Goal: Task Accomplishment & Management: Use online tool/utility

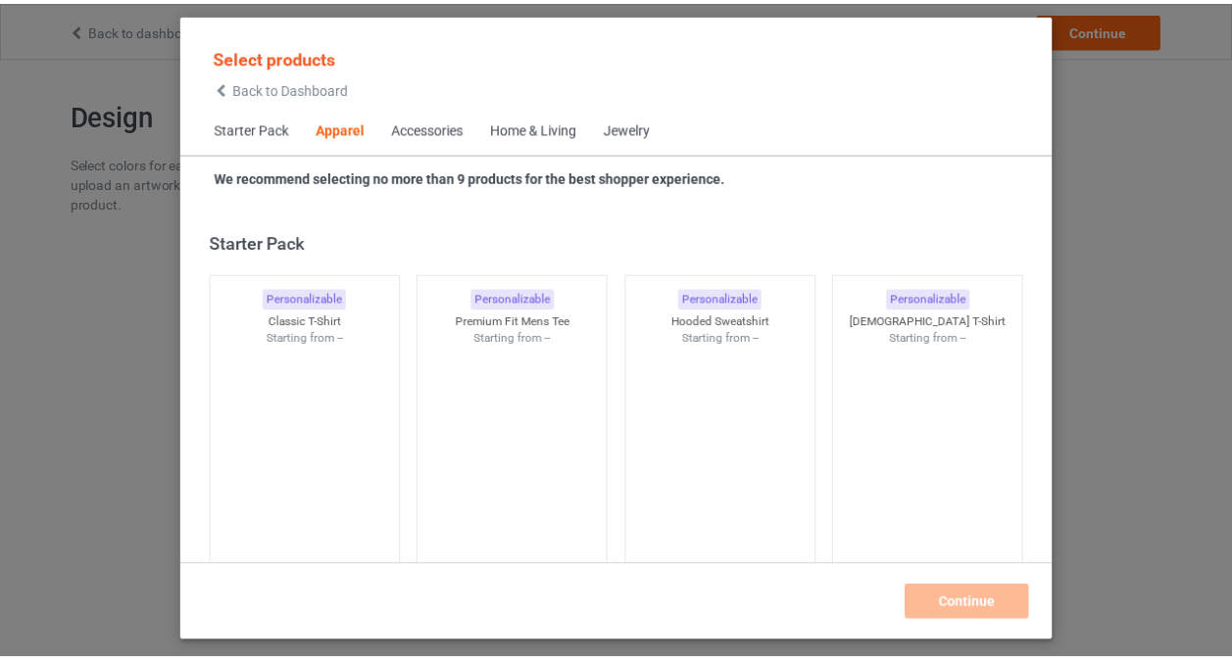
scroll to position [730, 0]
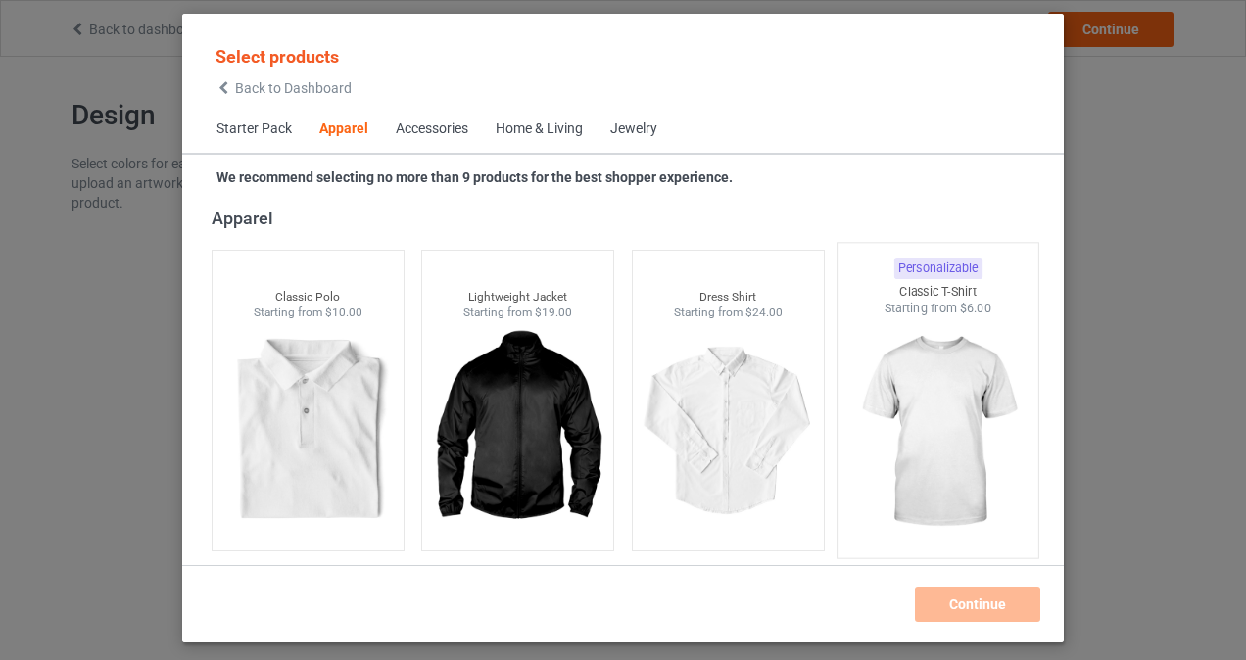
click at [916, 405] on img at bounding box center [939, 432] width 184 height 230
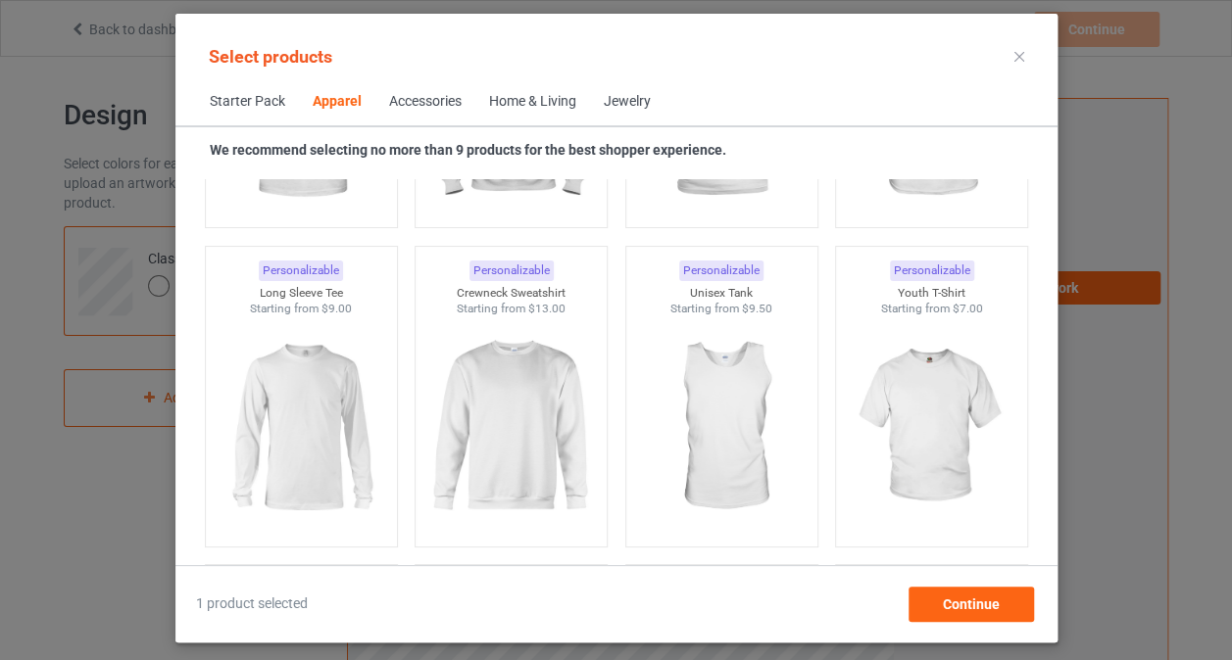
scroll to position [1125, 0]
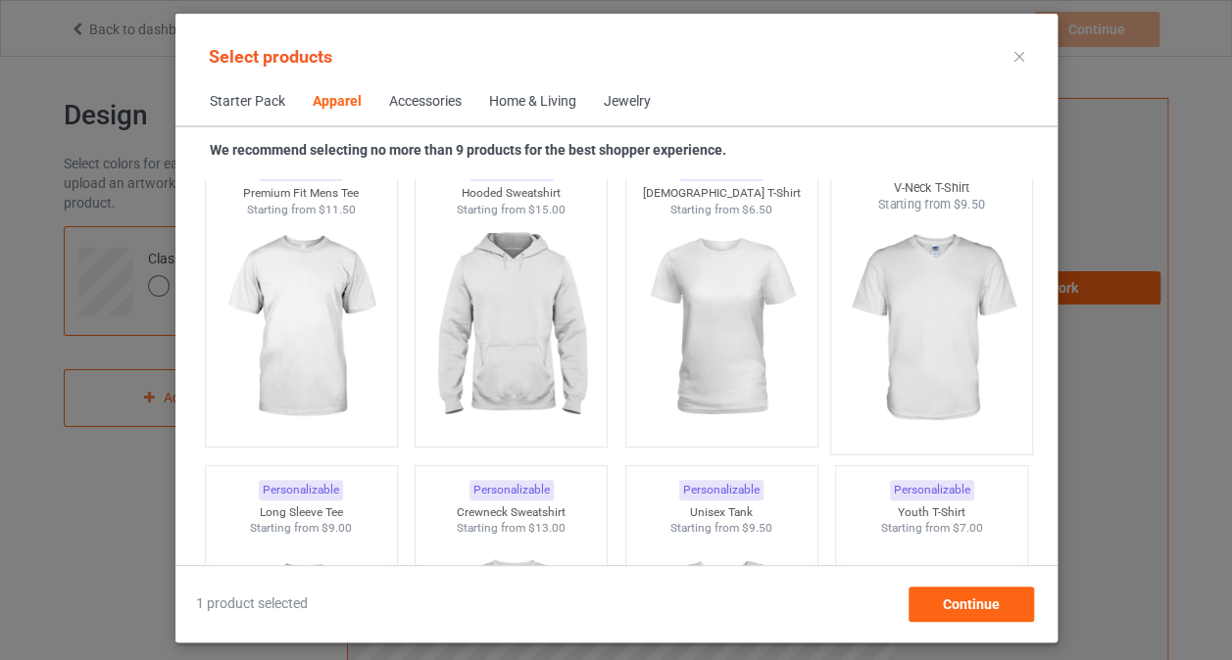
click at [870, 321] on img at bounding box center [931, 329] width 184 height 230
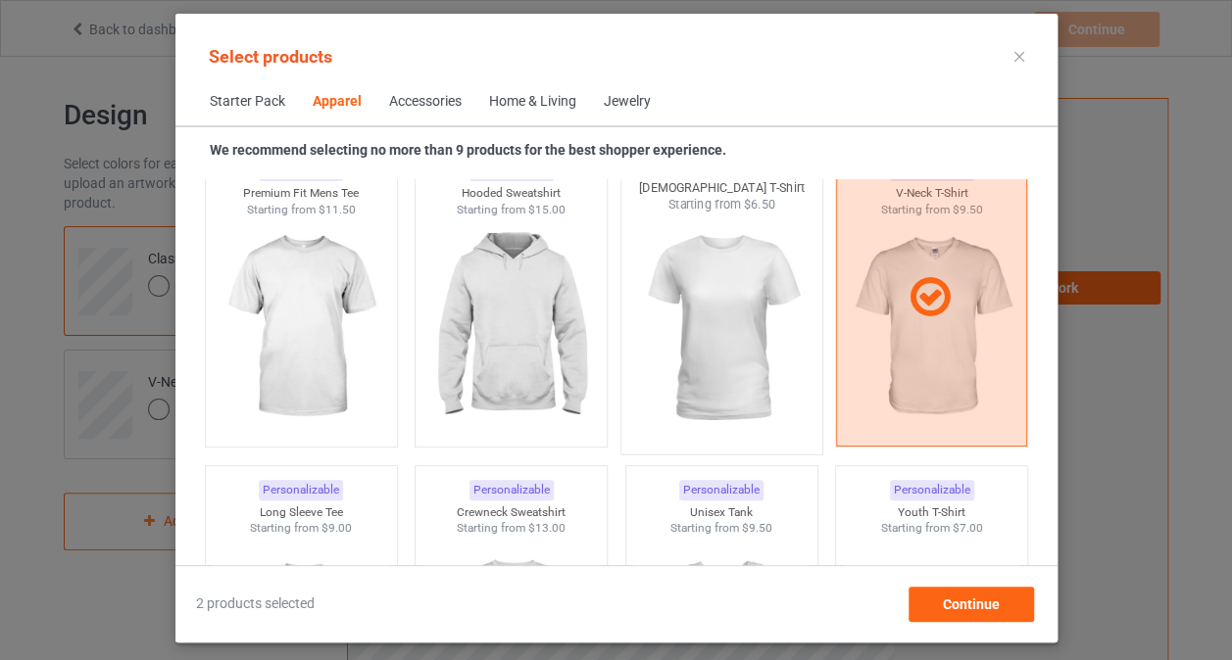
click at [730, 337] on img at bounding box center [721, 329] width 184 height 230
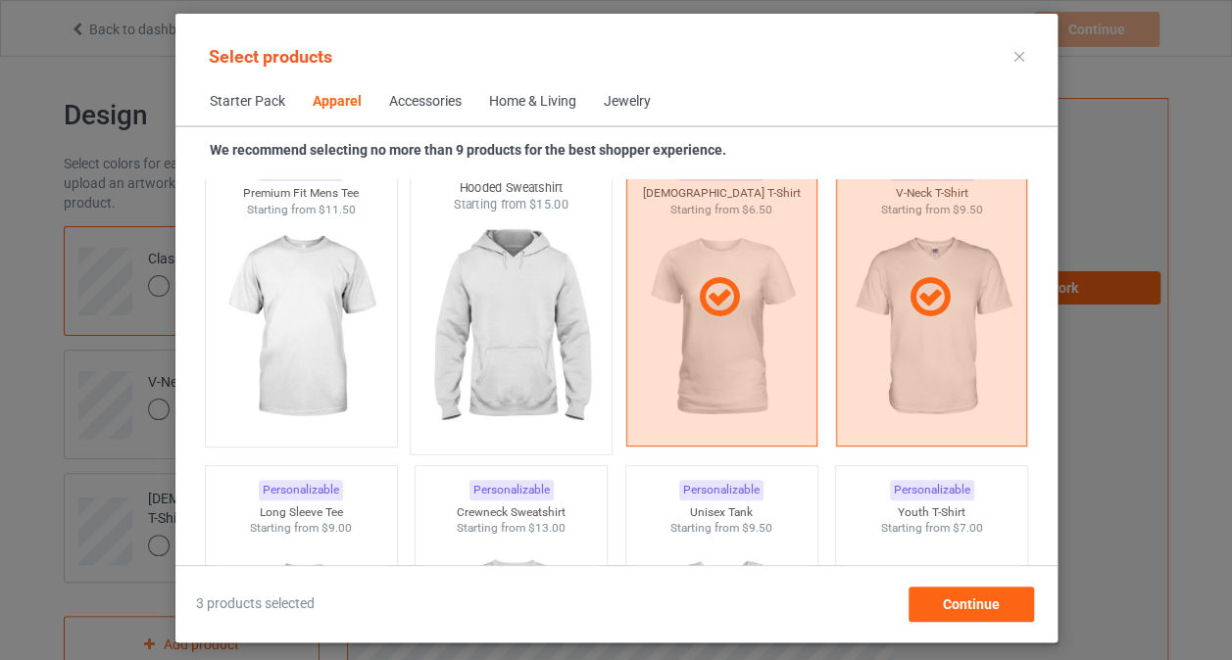
click at [519, 328] on img at bounding box center [510, 329] width 184 height 230
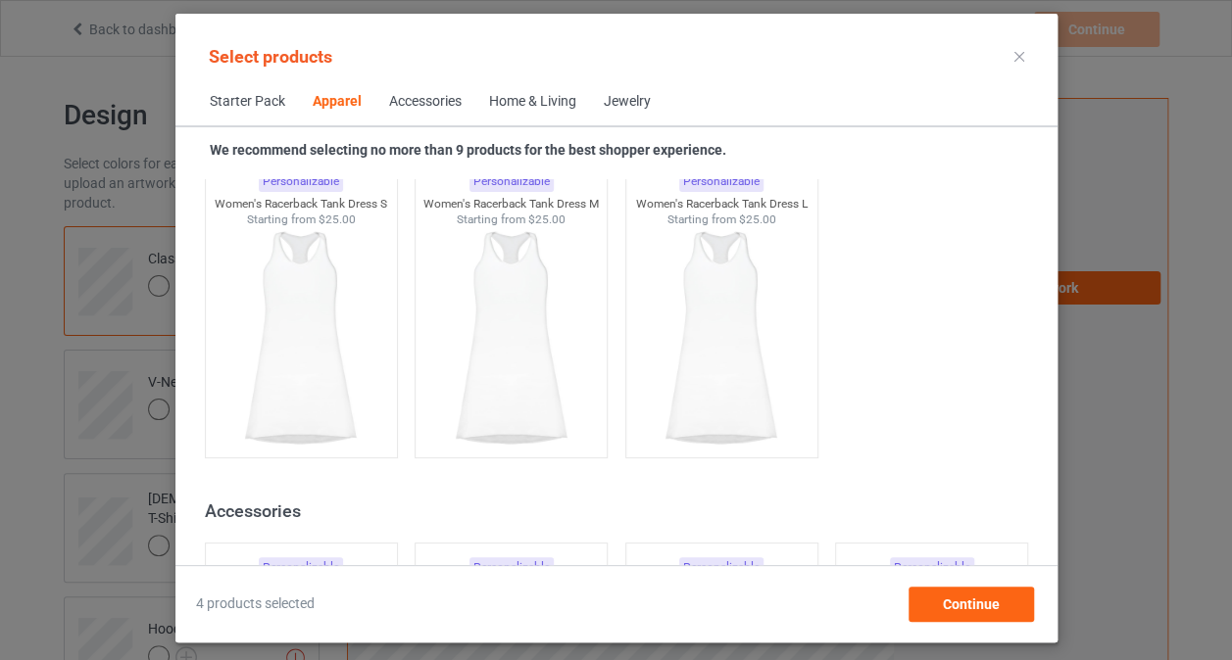
scroll to position [3986, 0]
click at [1015, 56] on icon at bounding box center [1019, 57] width 10 height 10
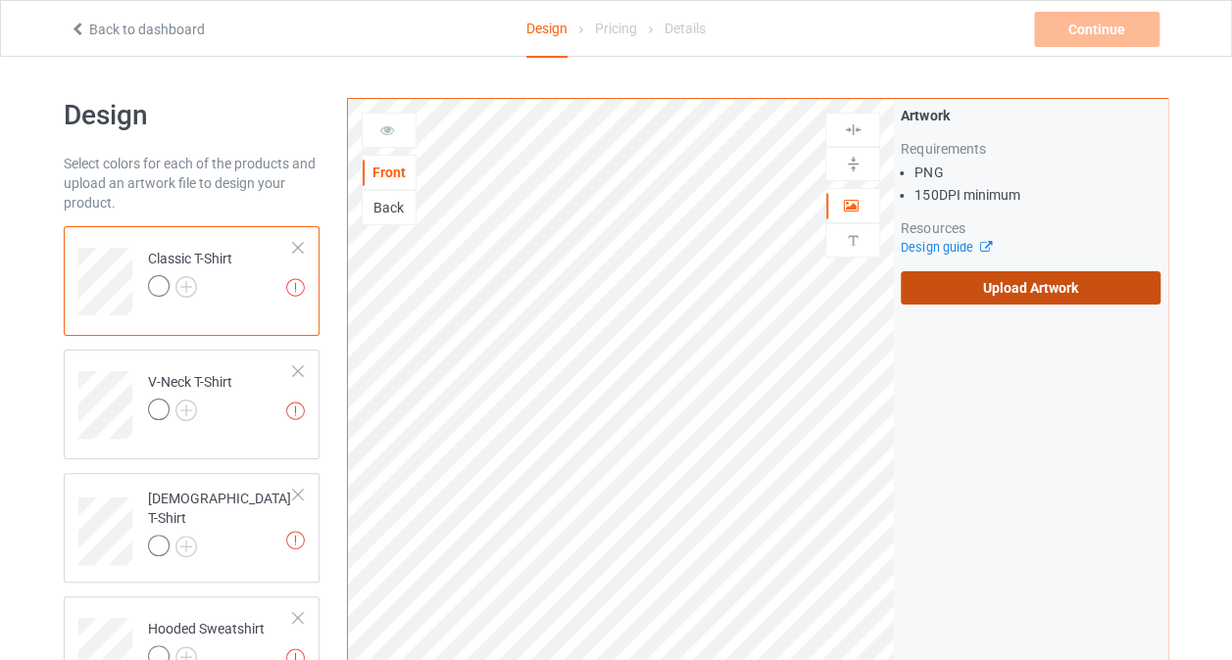
click at [1008, 292] on label "Upload Artwork" at bounding box center [1030, 287] width 260 height 33
click at [0, 0] on input "Upload Artwork" at bounding box center [0, 0] width 0 height 0
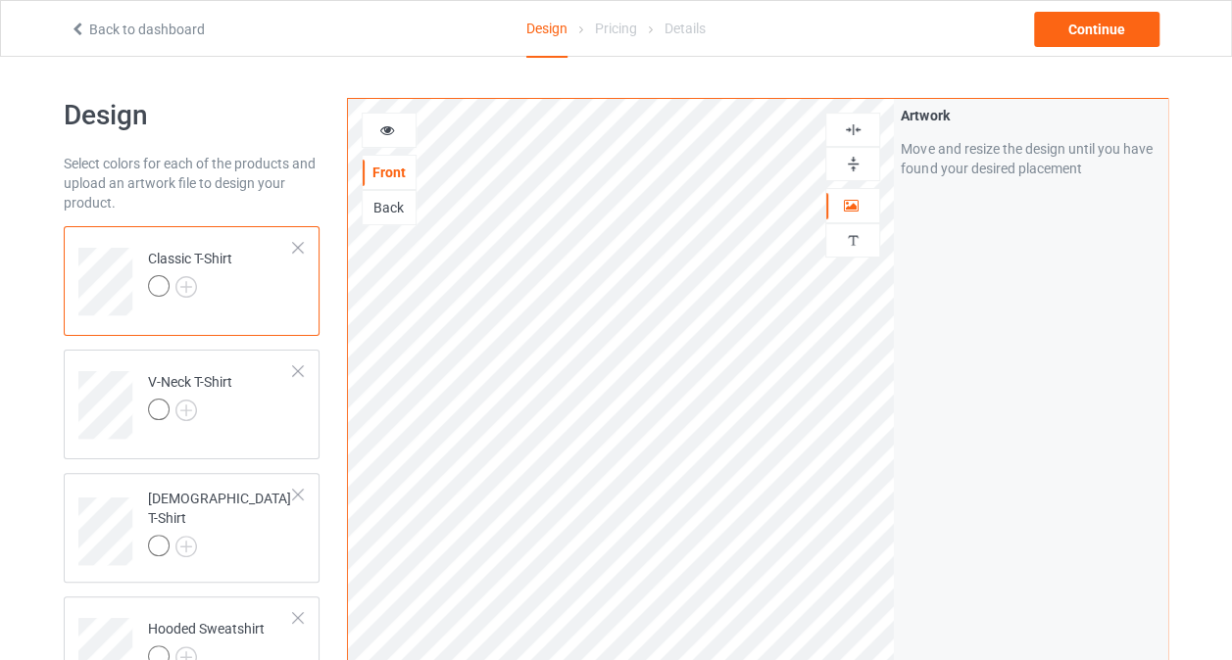
click at [858, 167] on img at bounding box center [853, 164] width 19 height 19
click at [852, 129] on img at bounding box center [853, 130] width 19 height 19
click at [851, 165] on img at bounding box center [853, 164] width 19 height 19
click at [858, 134] on img at bounding box center [853, 130] width 19 height 19
click at [386, 126] on icon at bounding box center [387, 128] width 17 height 14
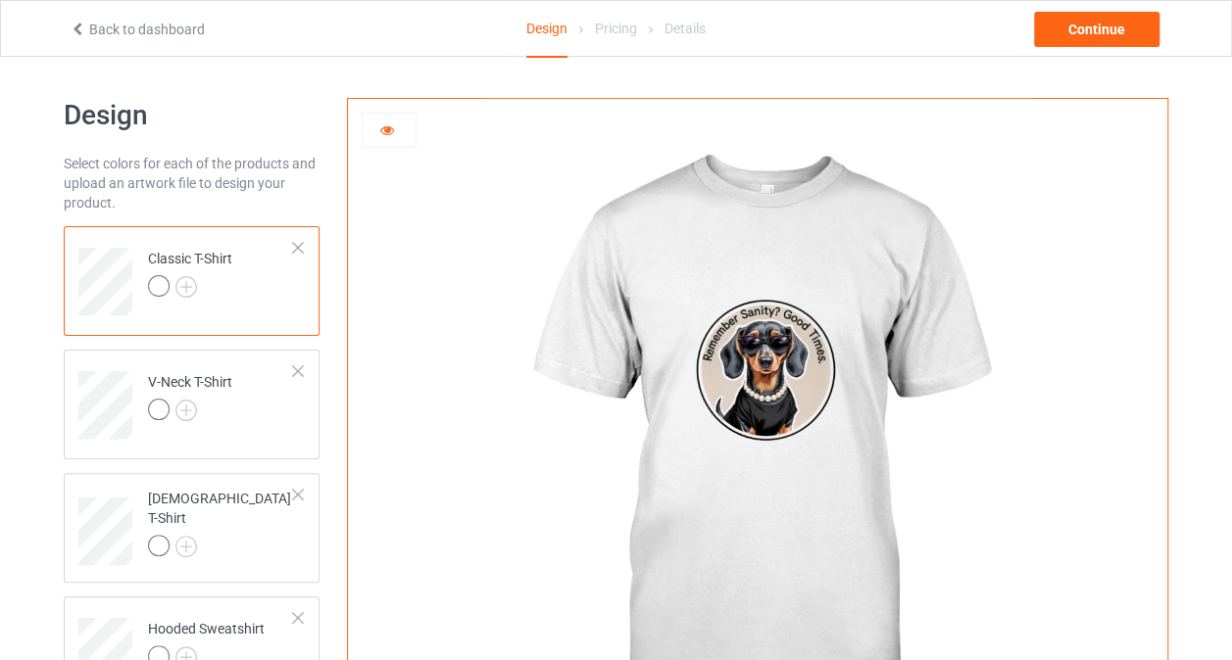
click at [760, 380] on img at bounding box center [757, 440] width 546 height 682
click at [379, 126] on icon at bounding box center [387, 128] width 17 height 14
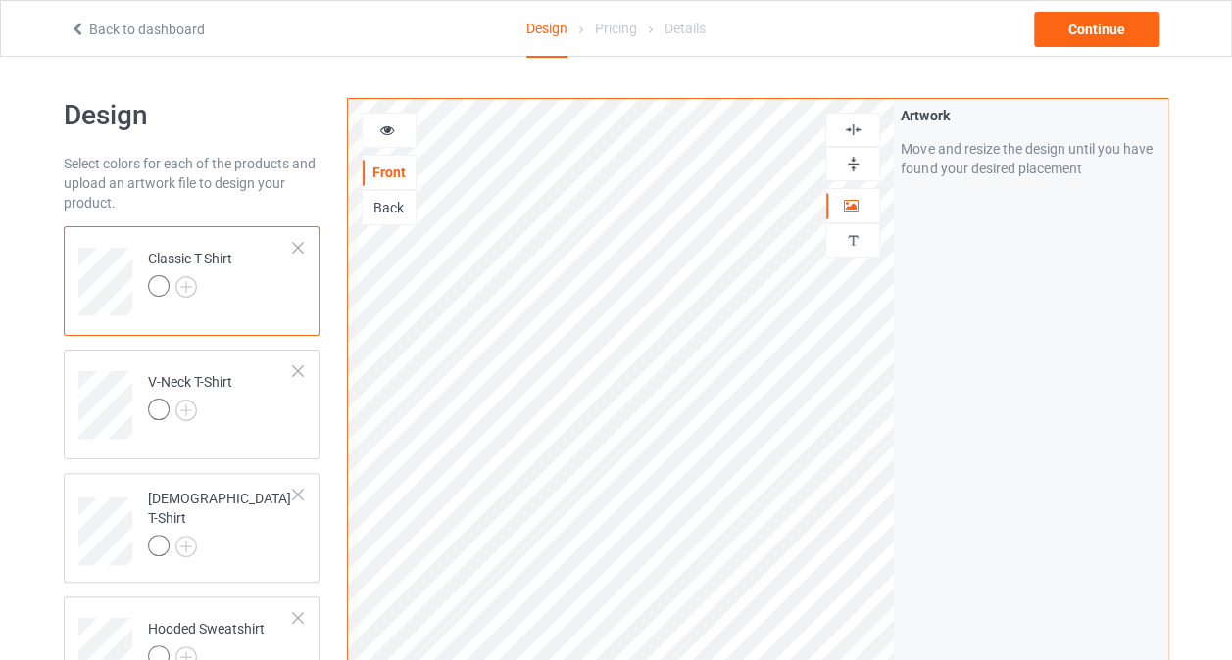
click at [850, 132] on img at bounding box center [853, 130] width 19 height 19
click at [384, 125] on icon at bounding box center [387, 128] width 17 height 14
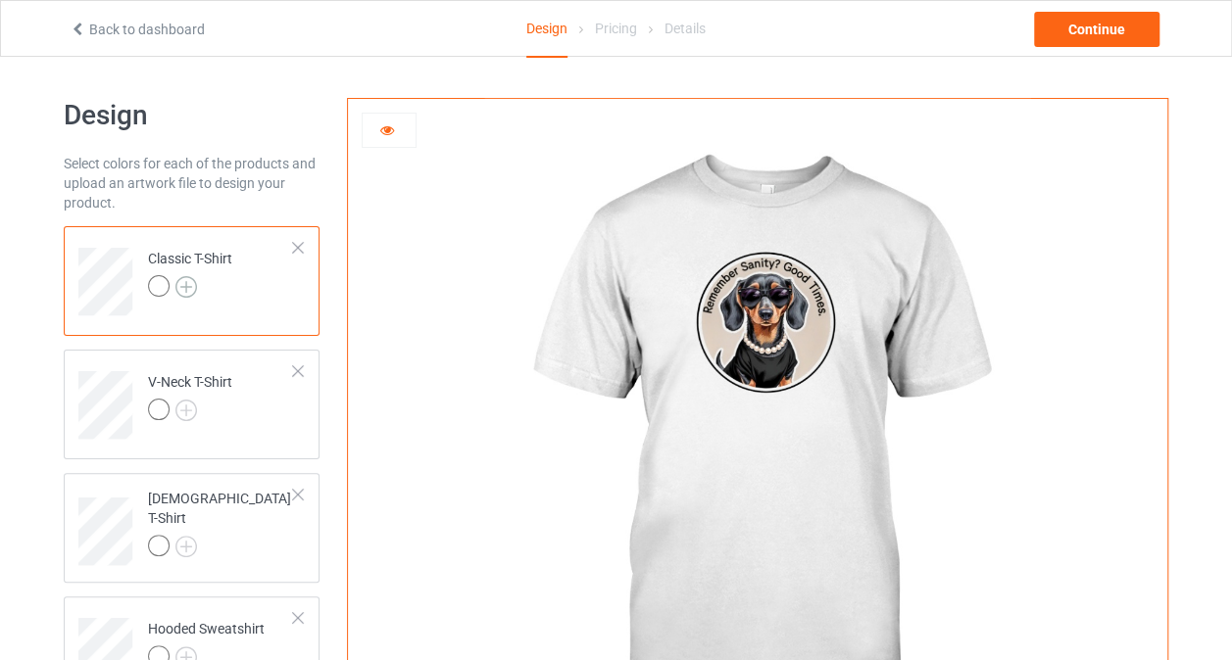
click at [190, 282] on img at bounding box center [186, 287] width 22 height 22
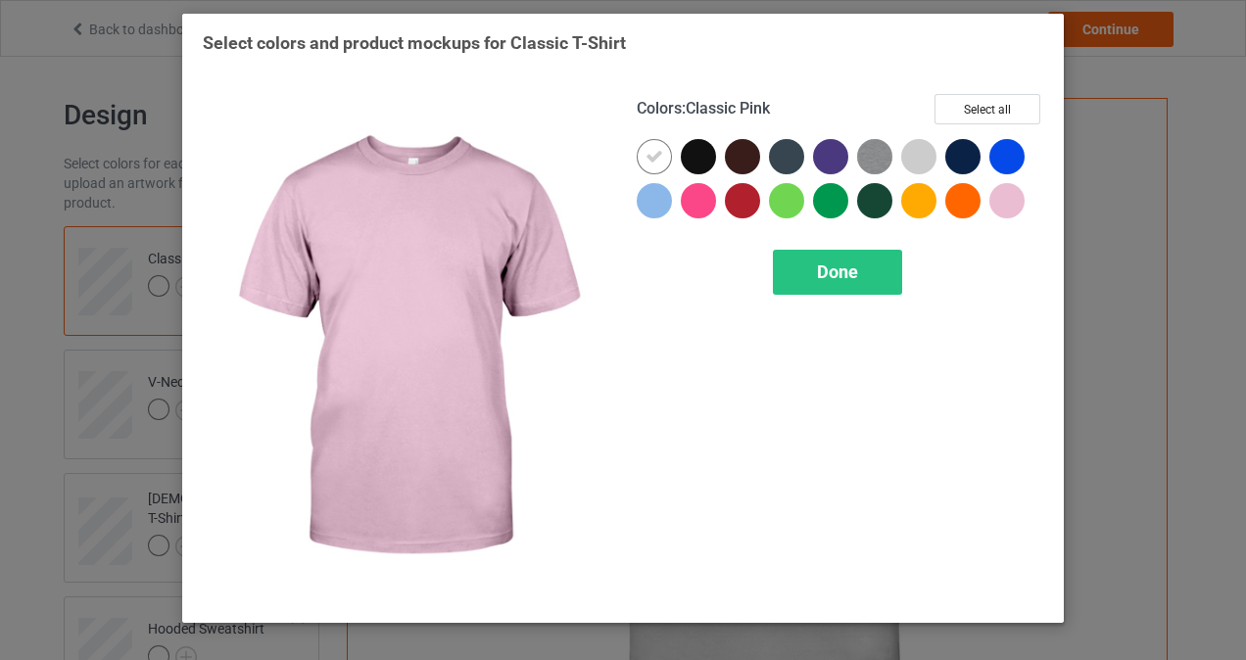
click at [1002, 200] on div at bounding box center [1007, 200] width 35 height 35
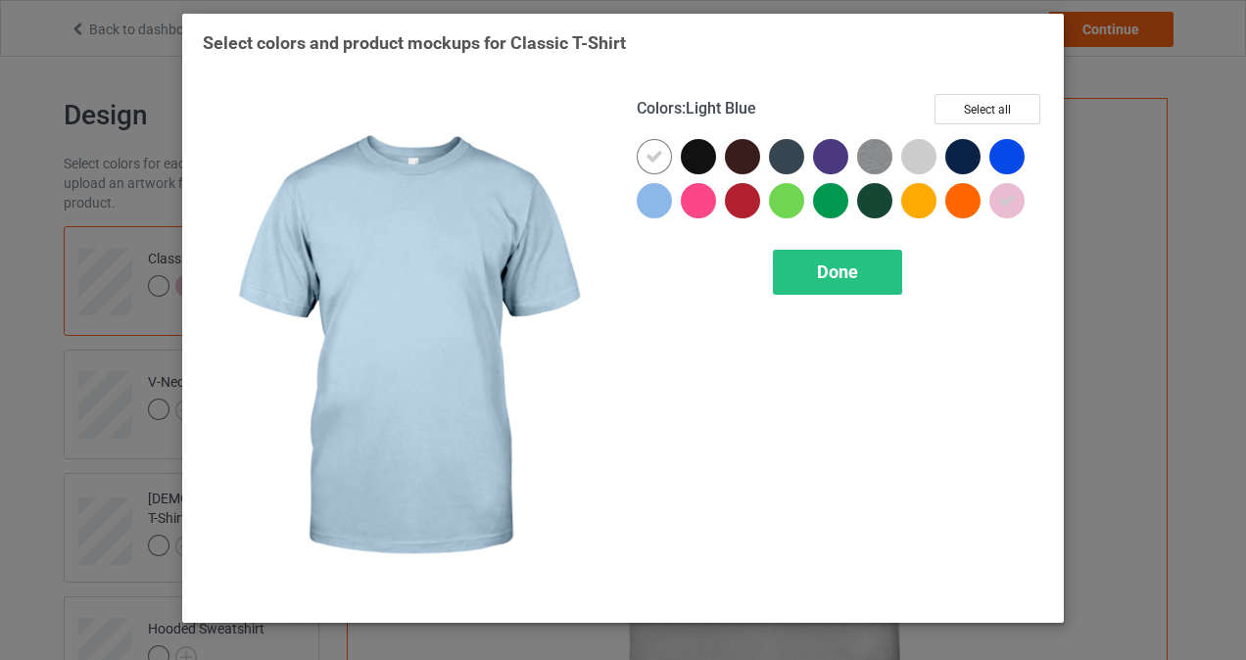
click at [658, 204] on div at bounding box center [654, 200] width 35 height 35
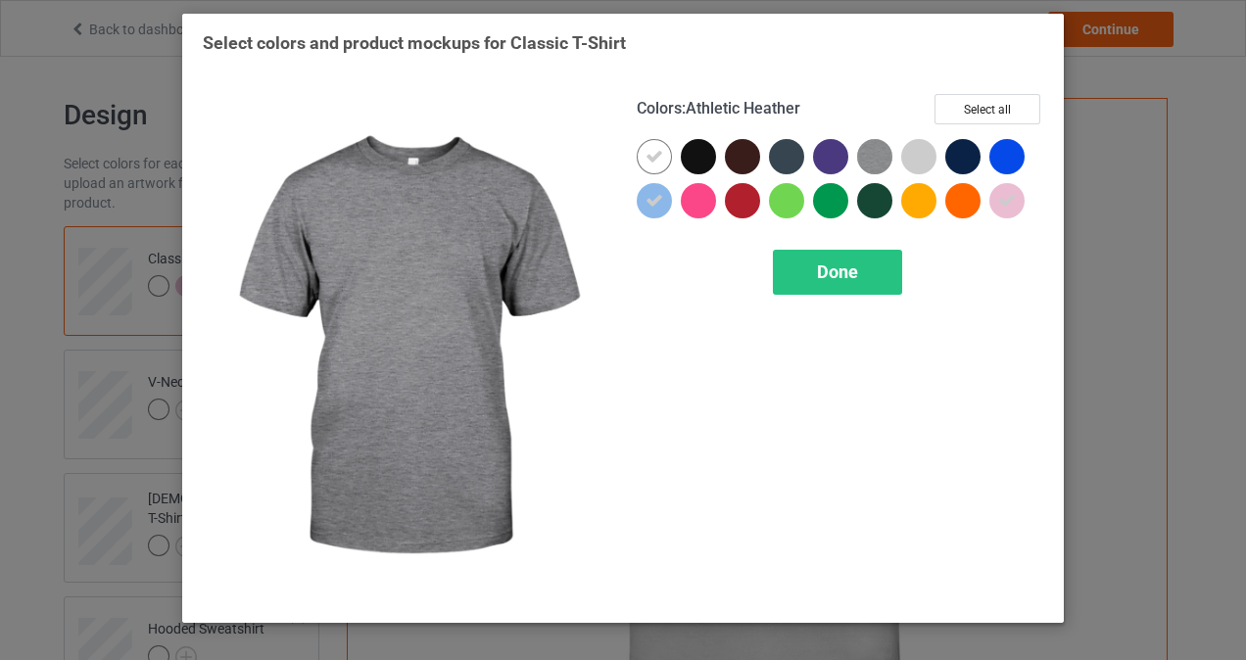
click at [874, 155] on img at bounding box center [874, 156] width 35 height 35
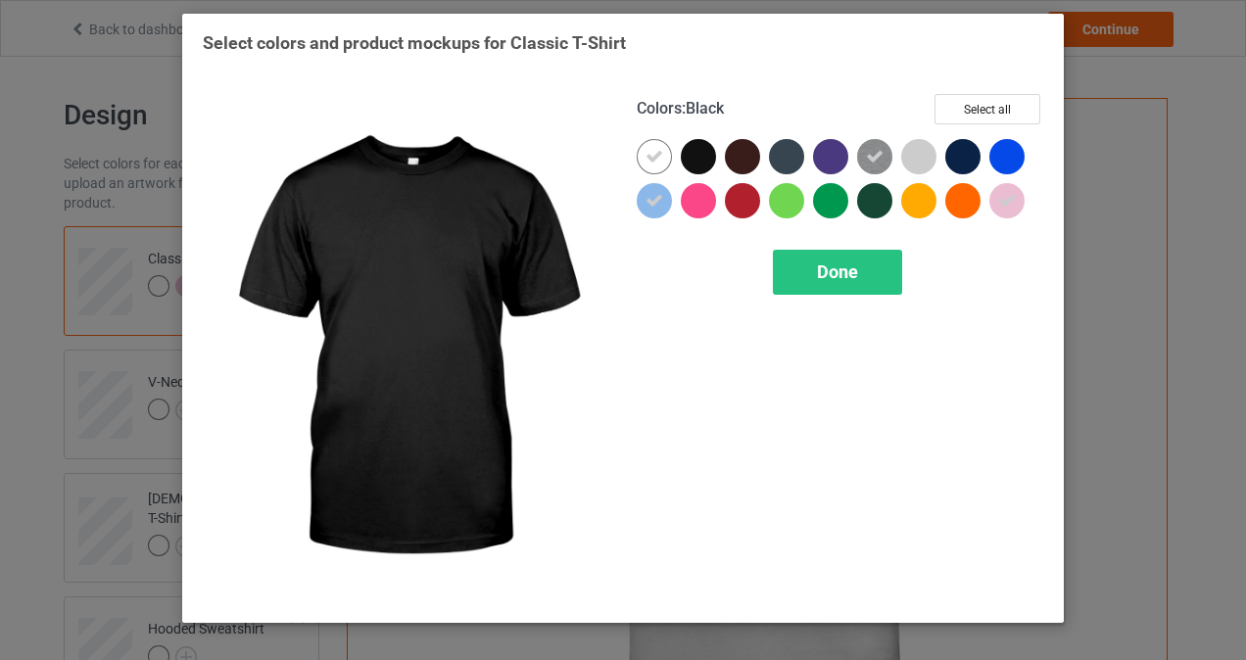
click at [681, 157] on div at bounding box center [698, 156] width 35 height 35
click at [692, 164] on icon at bounding box center [699, 157] width 18 height 18
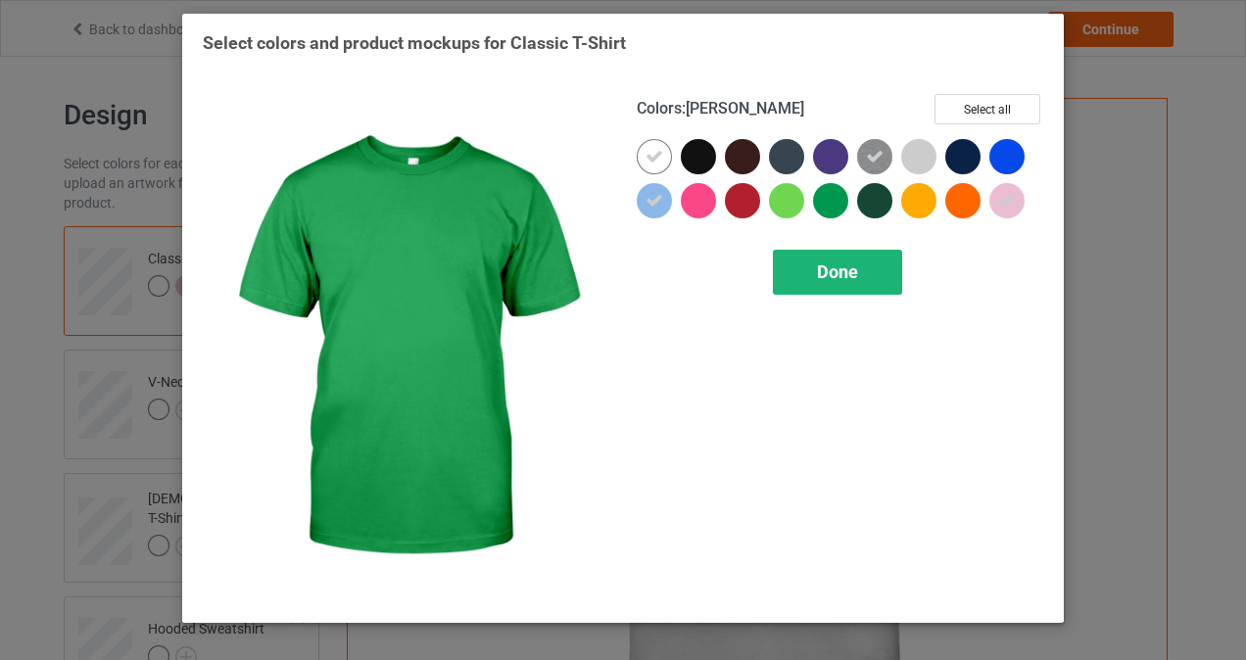
click at [843, 272] on span "Done" at bounding box center [837, 272] width 41 height 21
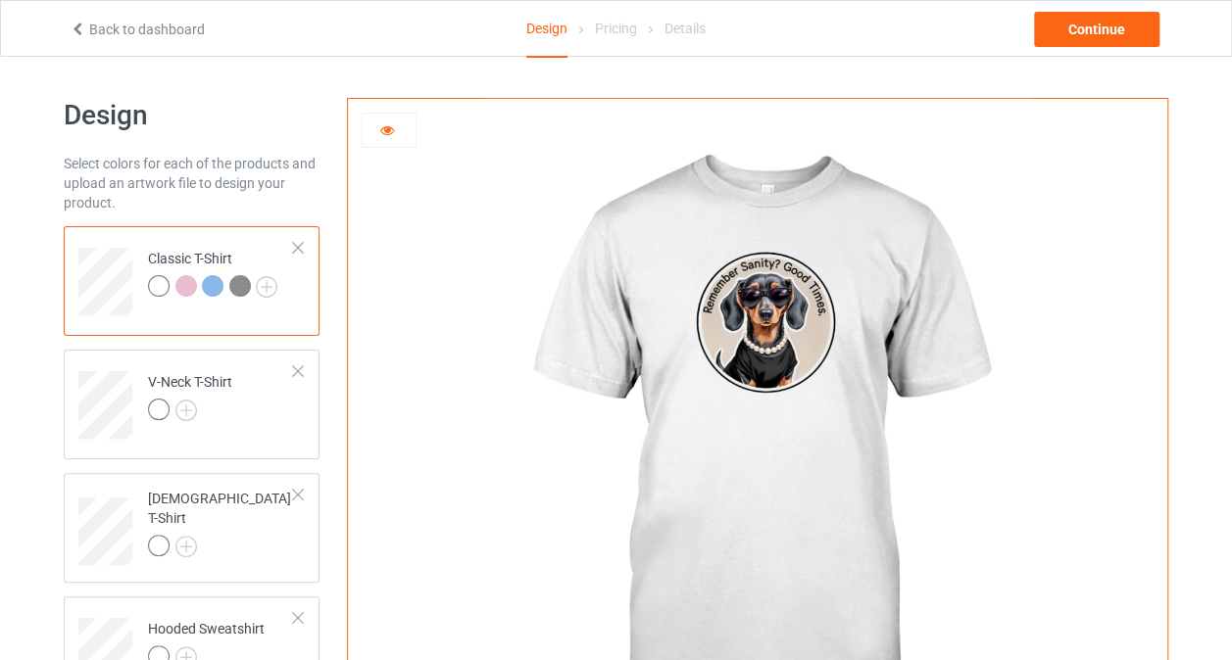
click at [391, 125] on icon at bounding box center [387, 128] width 17 height 14
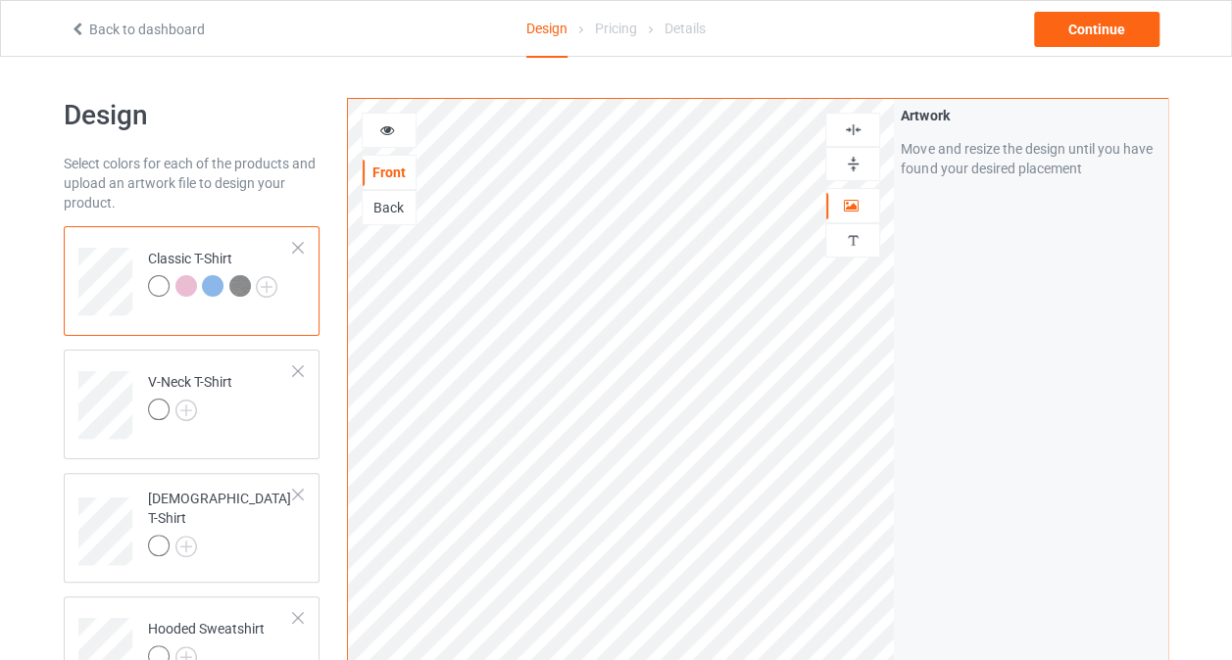
click at [212, 285] on div at bounding box center [213, 286] width 22 height 22
click at [392, 123] on icon at bounding box center [387, 128] width 17 height 14
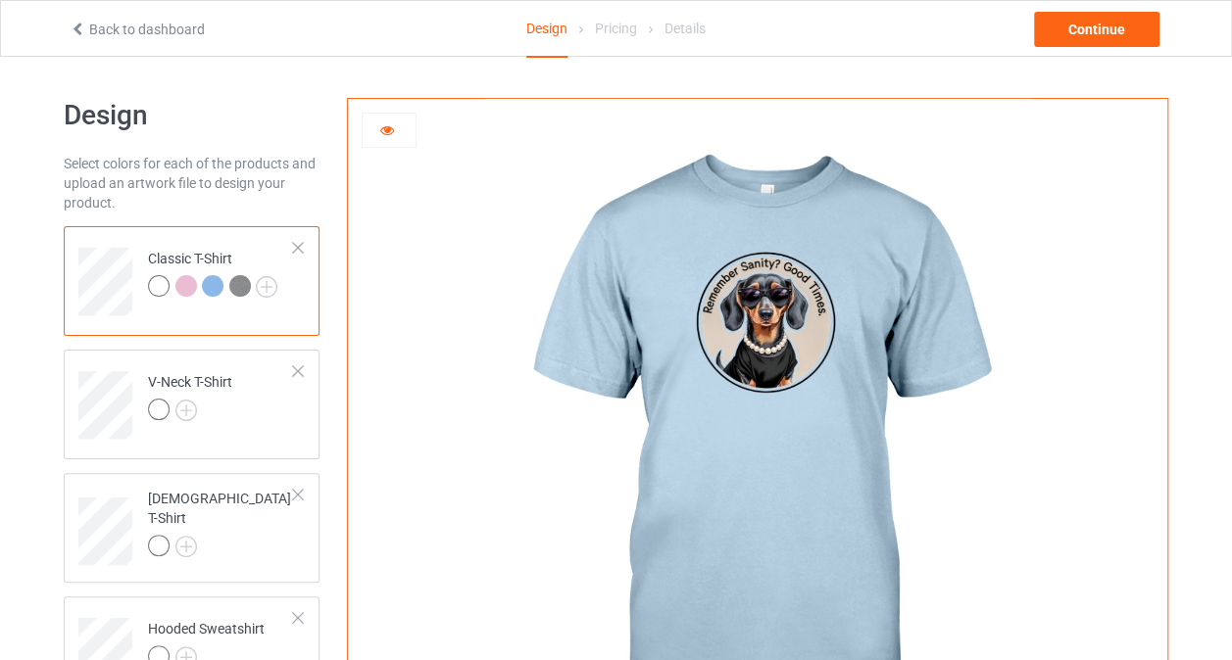
click at [185, 286] on div at bounding box center [186, 286] width 22 height 22
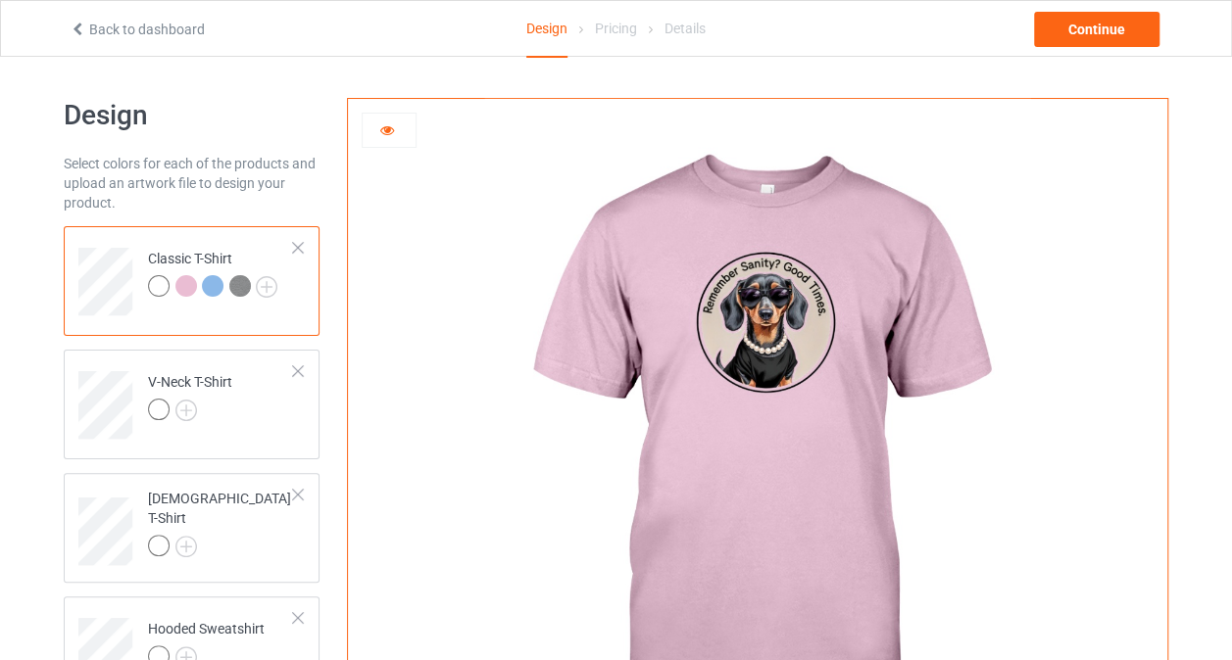
click at [239, 290] on img at bounding box center [240, 286] width 22 height 22
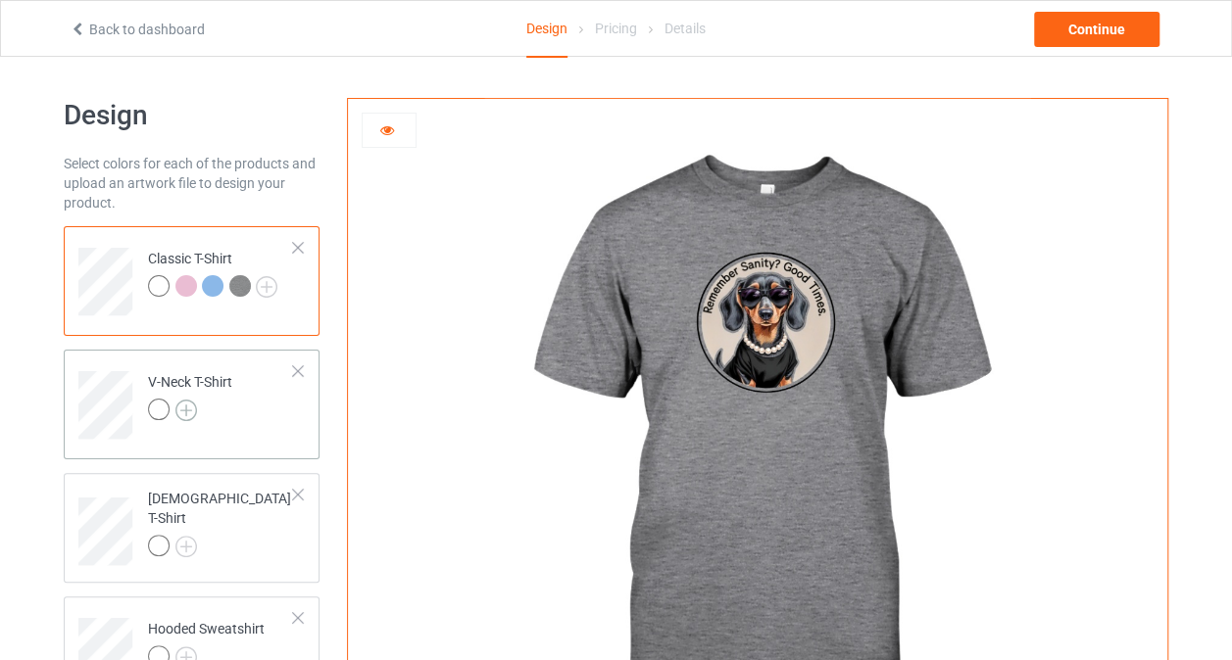
click at [190, 408] on img at bounding box center [186, 411] width 22 height 22
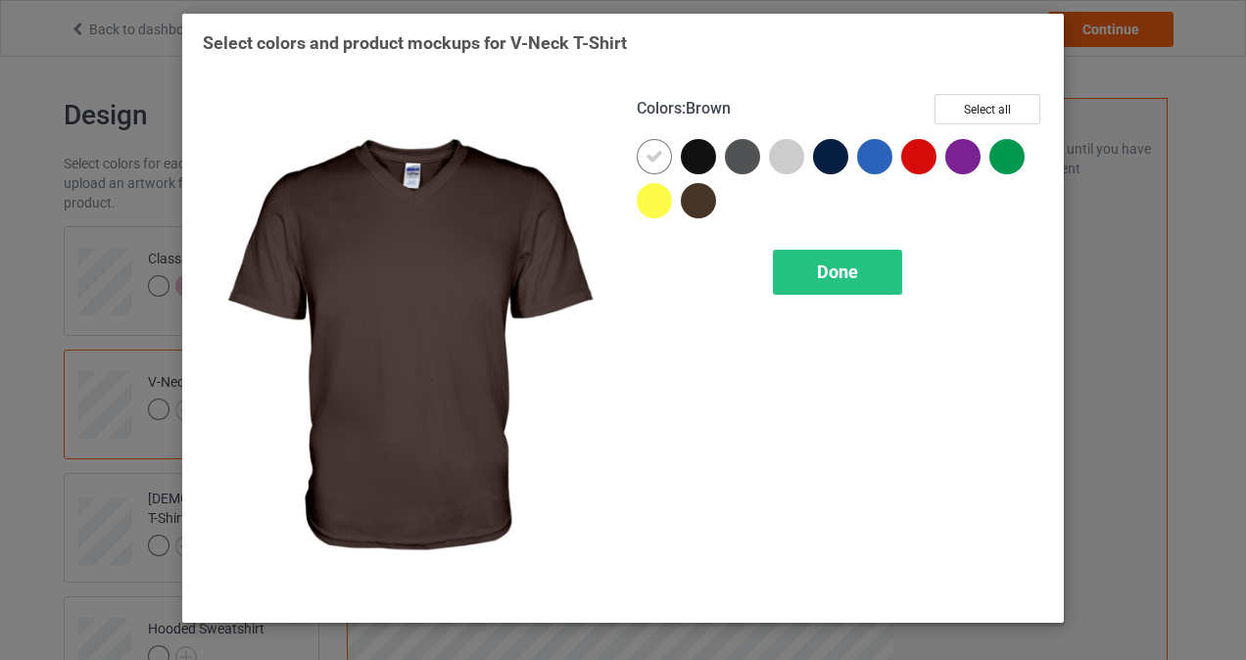
click at [705, 203] on div at bounding box center [698, 200] width 35 height 35
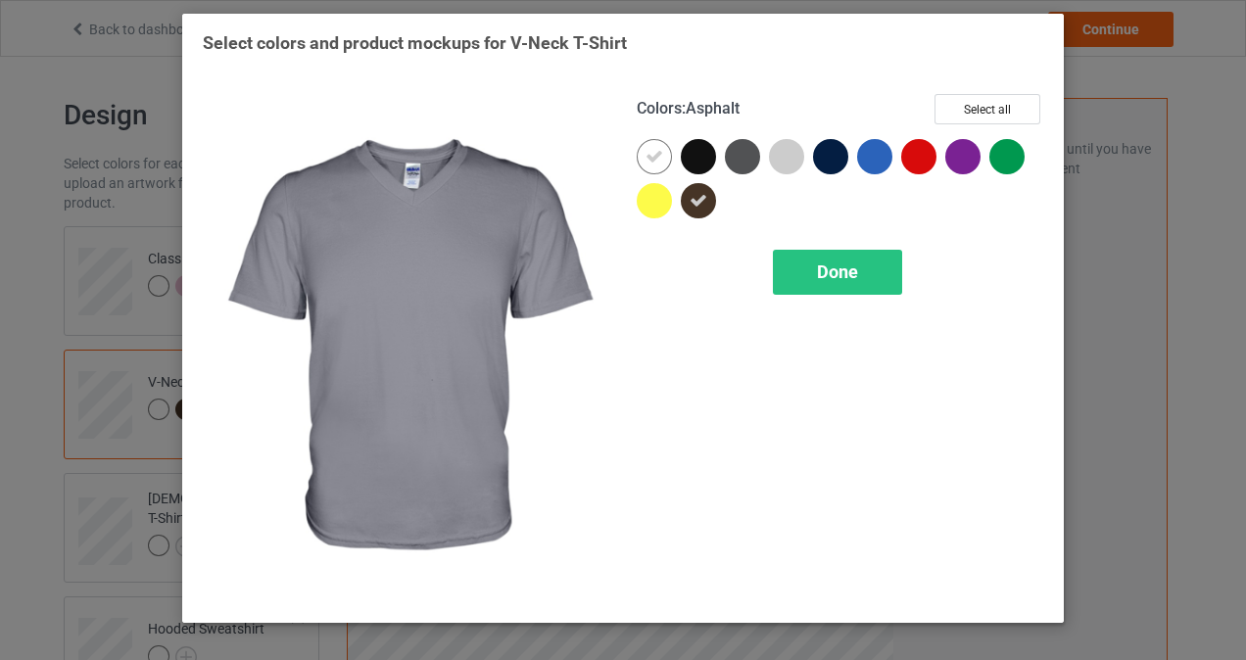
click at [749, 163] on div at bounding box center [742, 156] width 35 height 35
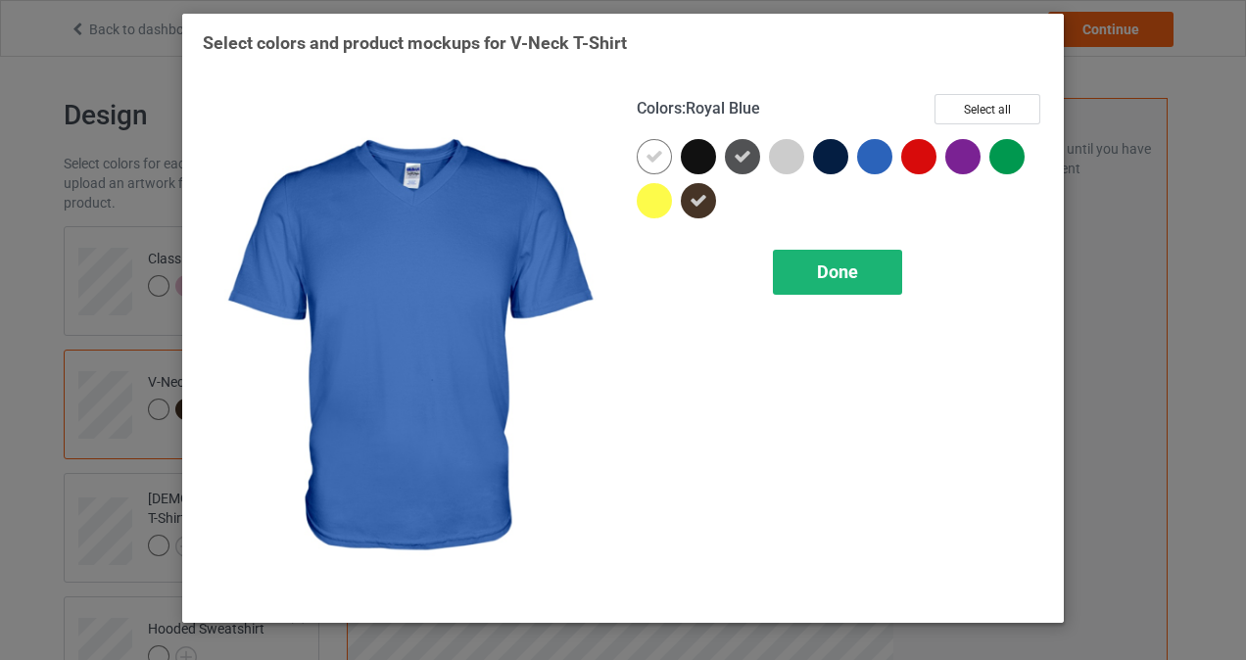
click at [833, 270] on span "Done" at bounding box center [837, 272] width 41 height 21
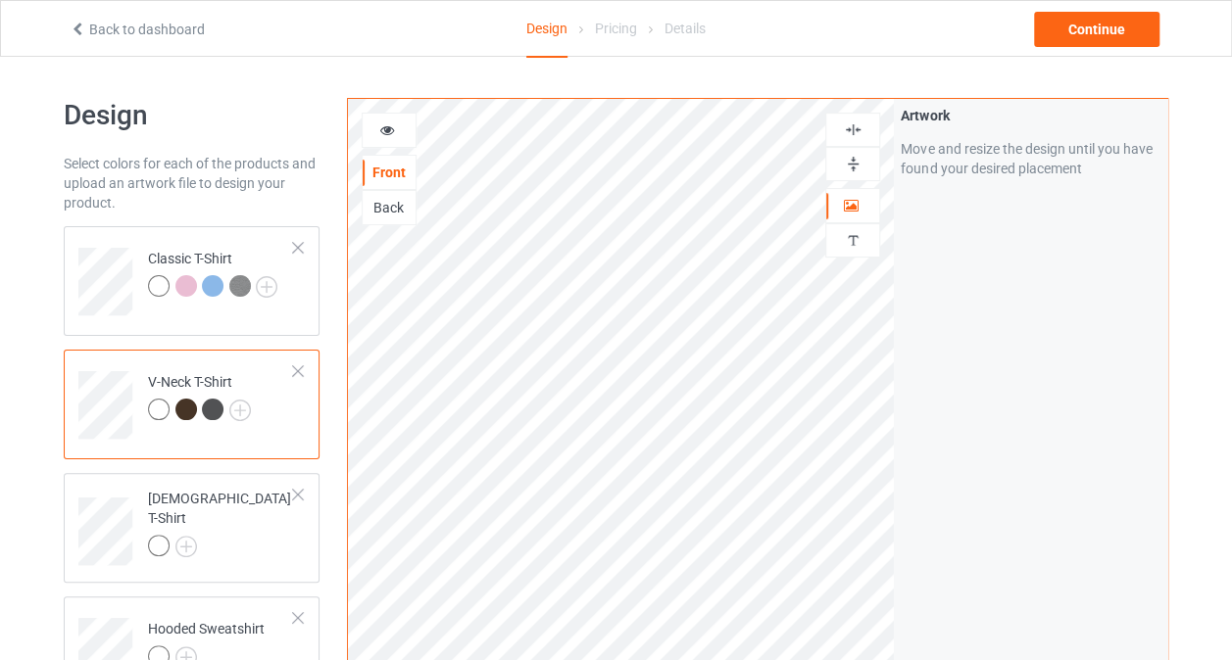
click at [183, 406] on div at bounding box center [186, 410] width 22 height 22
click at [390, 128] on icon at bounding box center [387, 128] width 17 height 14
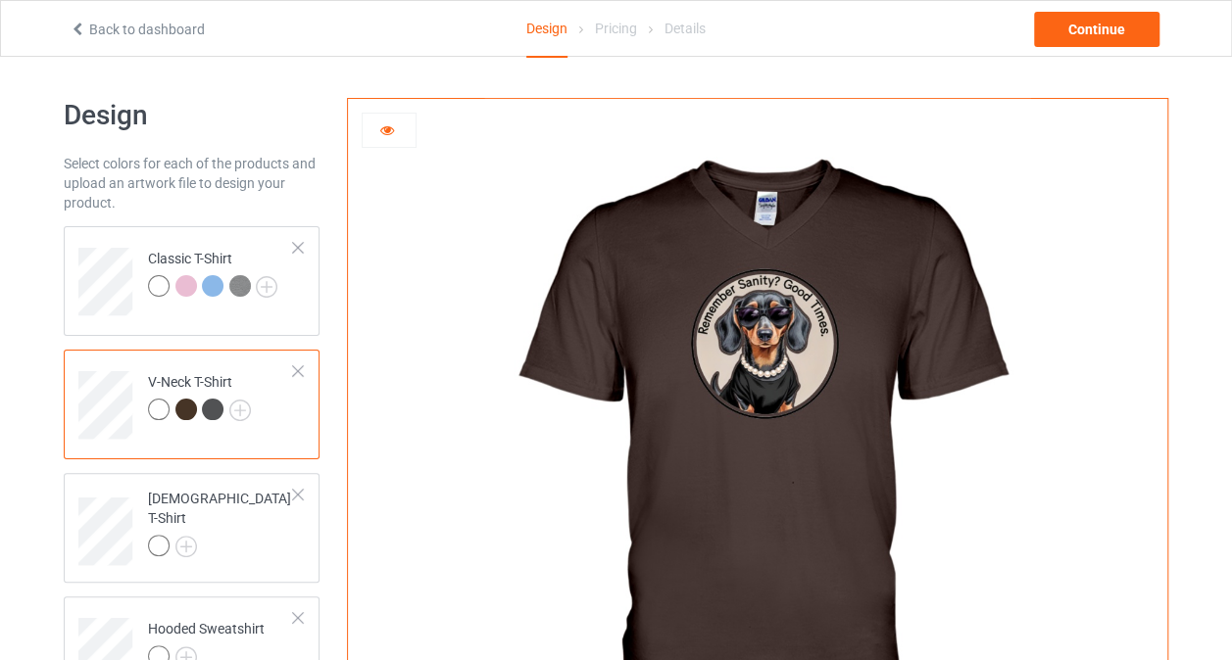
click at [557, 32] on div "Design" at bounding box center [546, 29] width 41 height 57
click at [395, 126] on div at bounding box center [389, 131] width 53 height 20
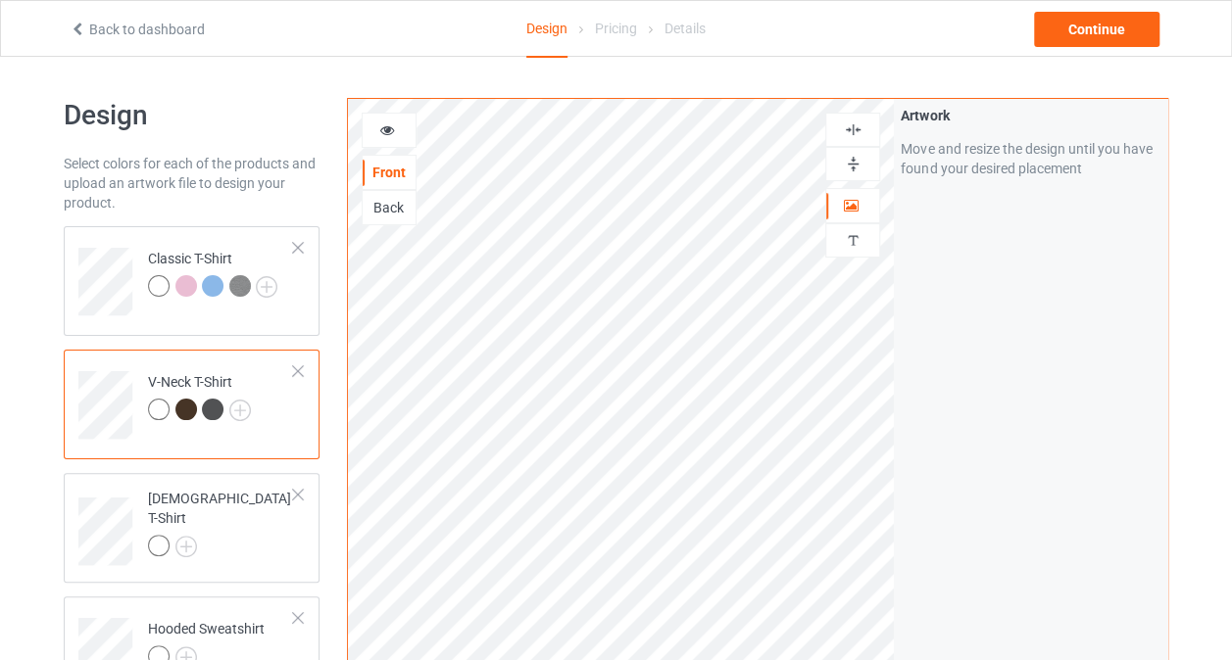
click at [386, 210] on div "Back" at bounding box center [389, 208] width 53 height 20
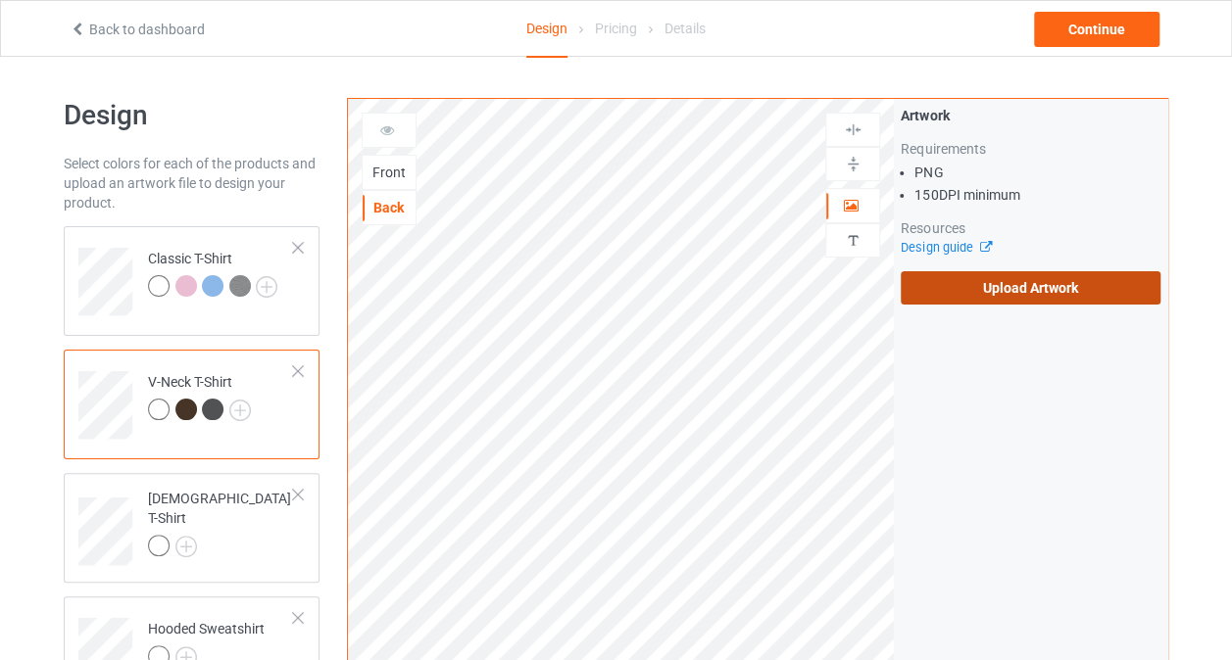
click at [988, 284] on label "Upload Artwork" at bounding box center [1030, 287] width 260 height 33
click at [0, 0] on input "Upload Artwork" at bounding box center [0, 0] width 0 height 0
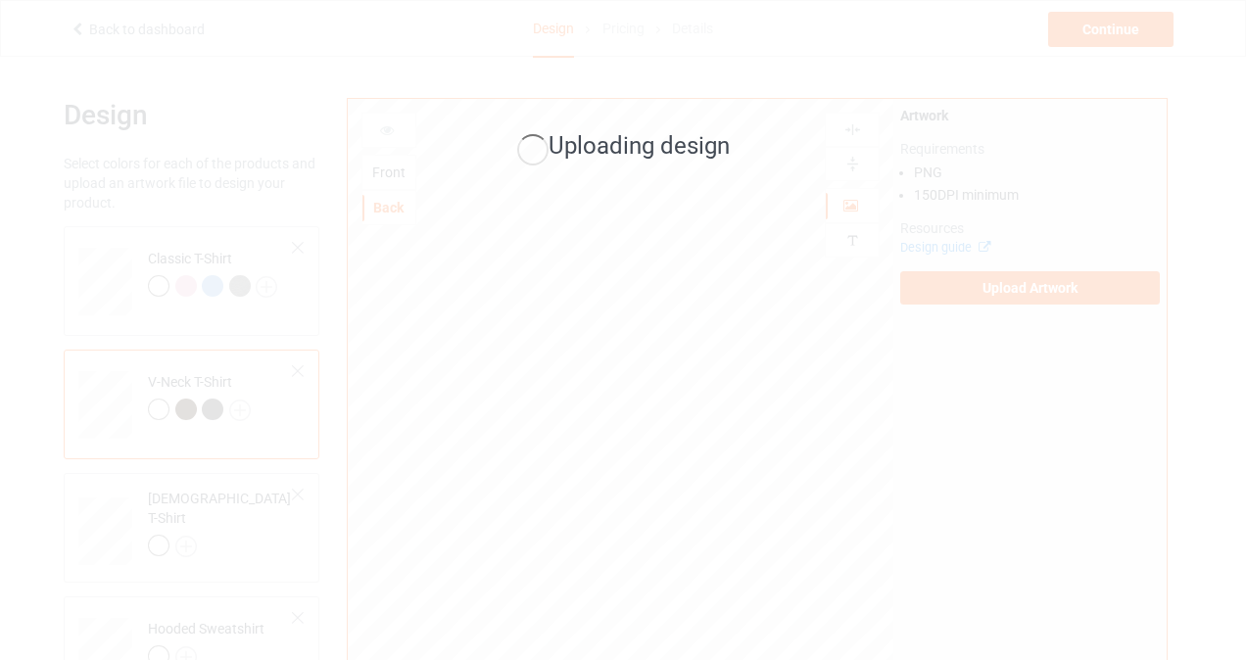
click at [683, 195] on div "Uploading design" at bounding box center [623, 330] width 1246 height 660
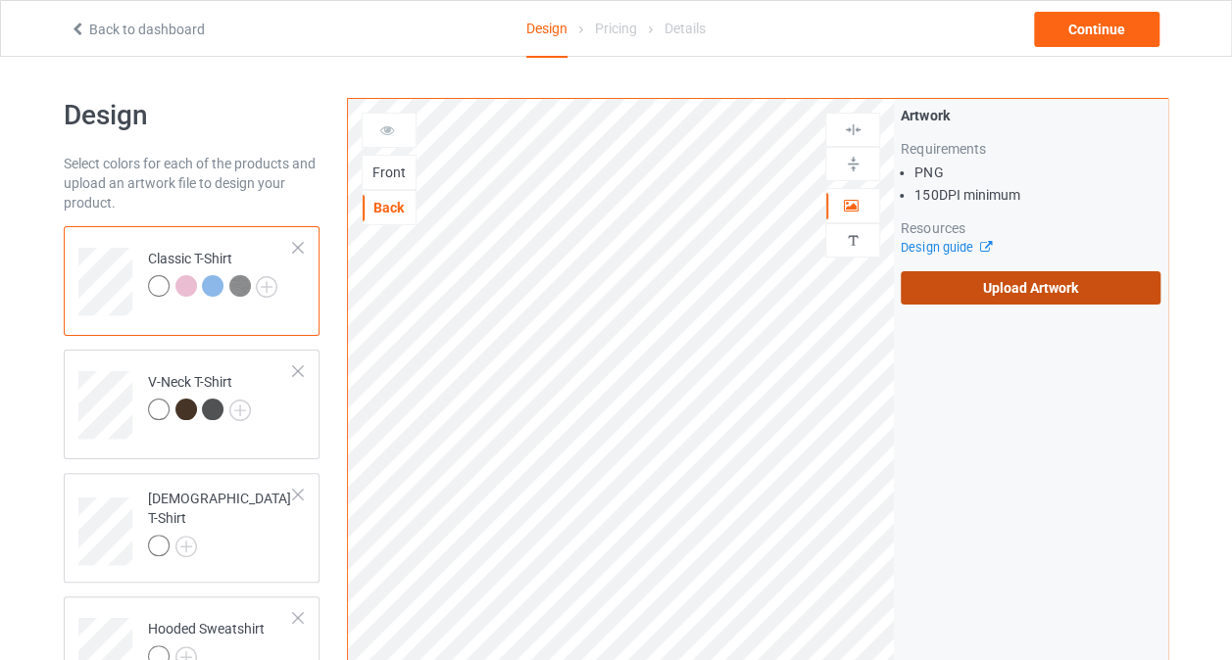
click at [960, 279] on label "Upload Artwork" at bounding box center [1030, 287] width 260 height 33
click at [0, 0] on input "Upload Artwork" at bounding box center [0, 0] width 0 height 0
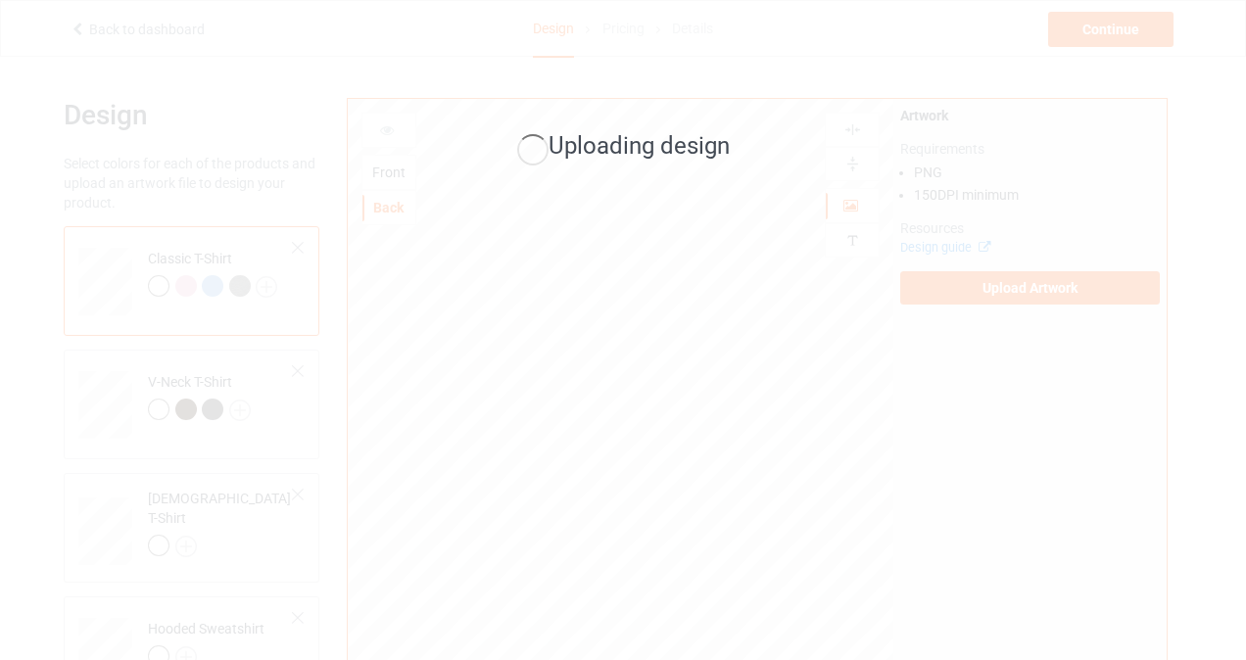
click at [455, 362] on div "Uploading design" at bounding box center [623, 330] width 1246 height 660
